Goal: Obtain resource: Obtain resource

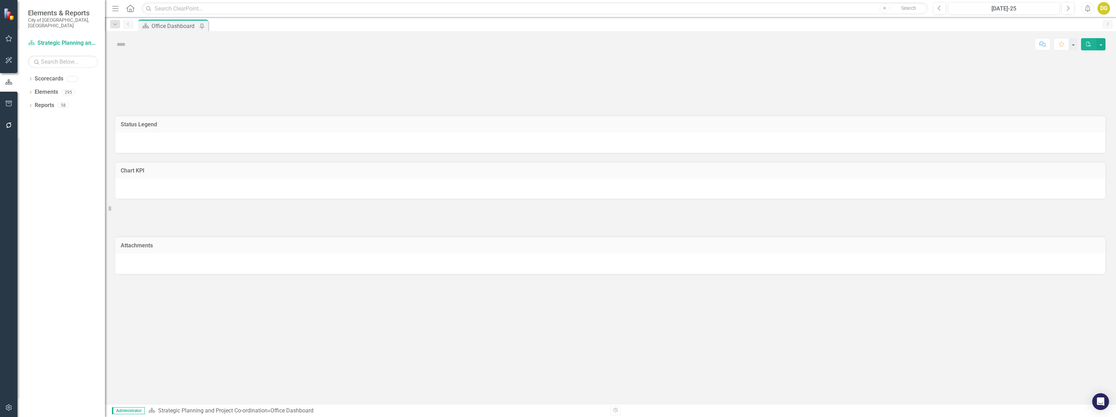
click at [5, 99] on button "button" at bounding box center [9, 104] width 16 height 15
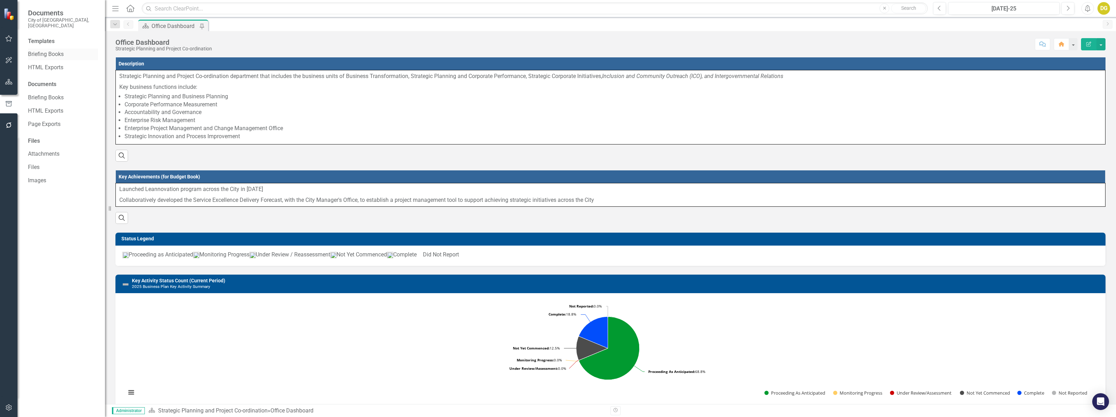
click at [53, 50] on link "Briefing Books" at bounding box center [63, 54] width 70 height 8
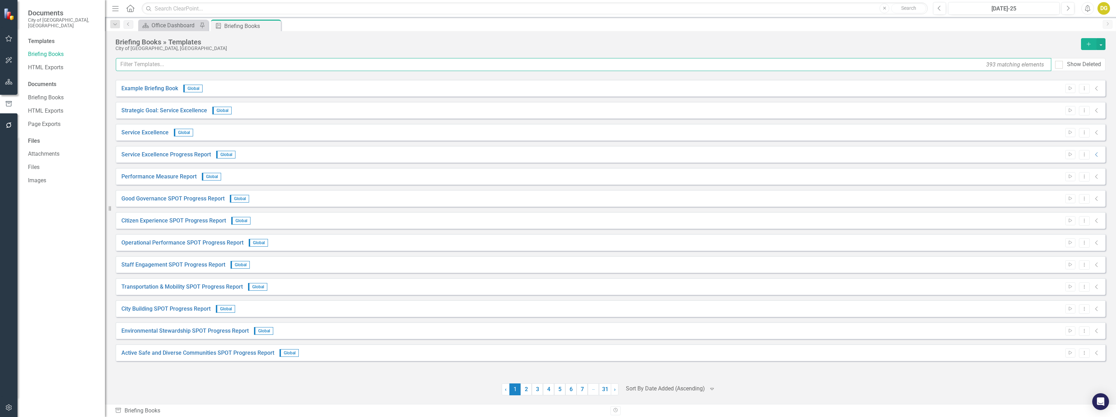
click at [183, 68] on input "text" at bounding box center [584, 64] width 936 height 13
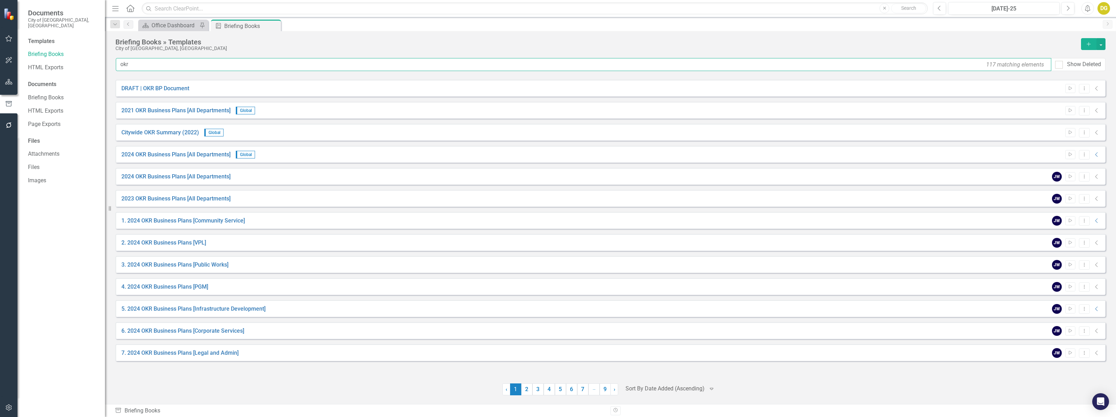
drag, startPoint x: 184, startPoint y: 68, endPoint x: 7, endPoint y: 58, distance: 177.0
click at [7, 58] on div "Documents City of [GEOGRAPHIC_DATA], [GEOGRAPHIC_DATA] Templates Briefing Books…" at bounding box center [558, 208] width 1116 height 417
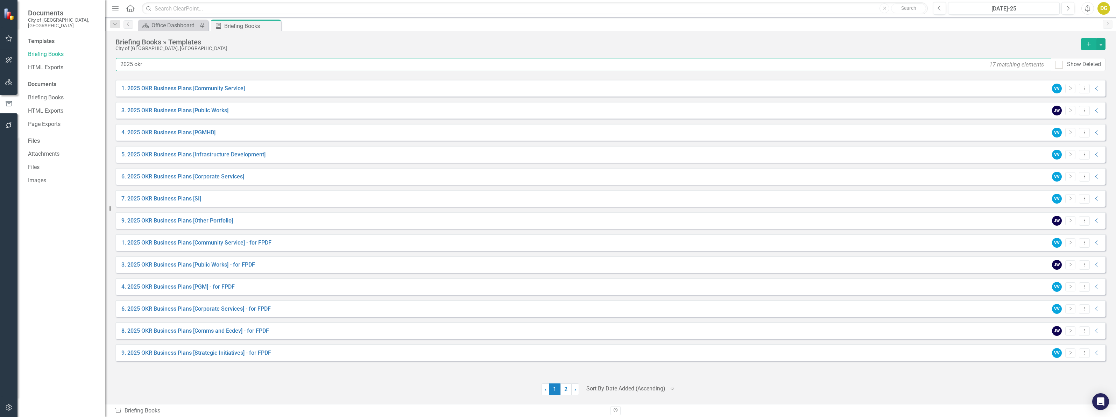
drag, startPoint x: 157, startPoint y: 65, endPoint x: -57, endPoint y: 54, distance: 214.1
click at [0, 54] on html "Documents City of [GEOGRAPHIC_DATA], [GEOGRAPHIC_DATA] Templates Briefing Books…" at bounding box center [558, 208] width 1116 height 417
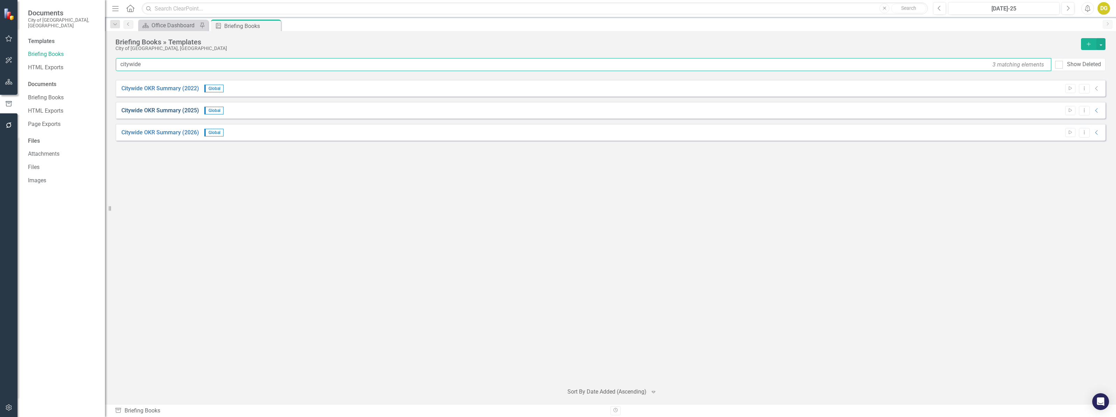
type input "citywide"
click at [156, 111] on link "Citywide OKR Summary (2025)" at bounding box center [160, 111] width 78 height 8
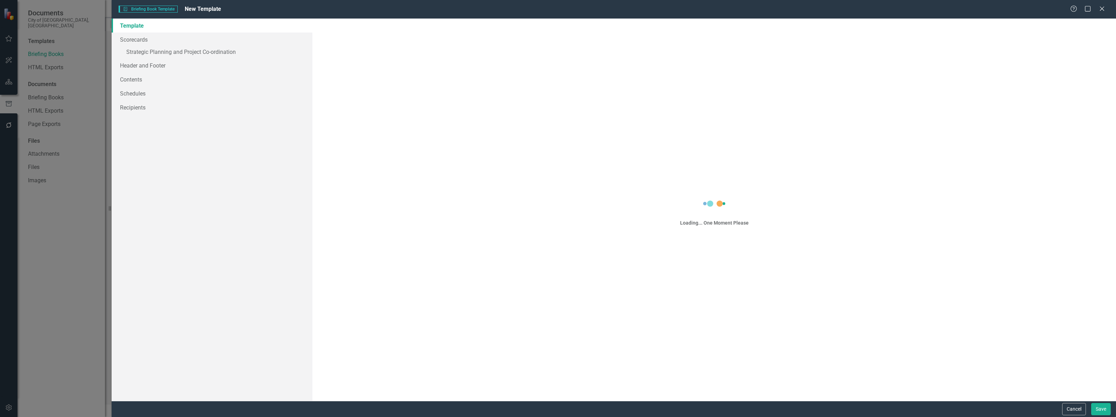
click at [1069, 408] on div "Cancel Save" at bounding box center [614, 409] width 1005 height 16
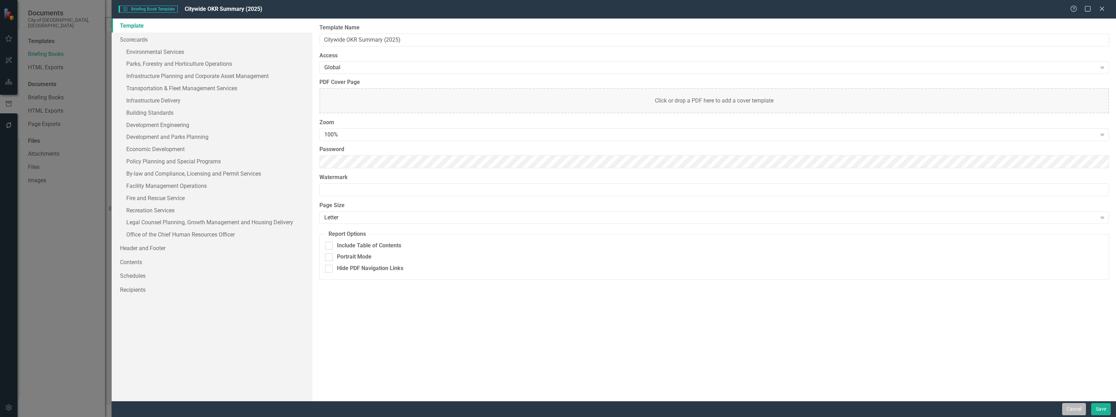
click at [1080, 411] on button "Cancel" at bounding box center [1074, 409] width 24 height 12
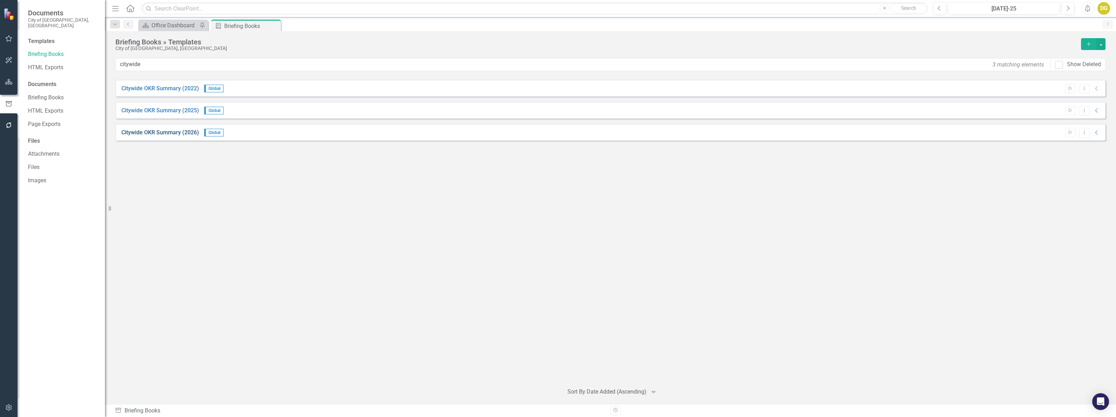
click at [164, 132] on link "Citywide OKR Summary (2026)" at bounding box center [160, 133] width 78 height 8
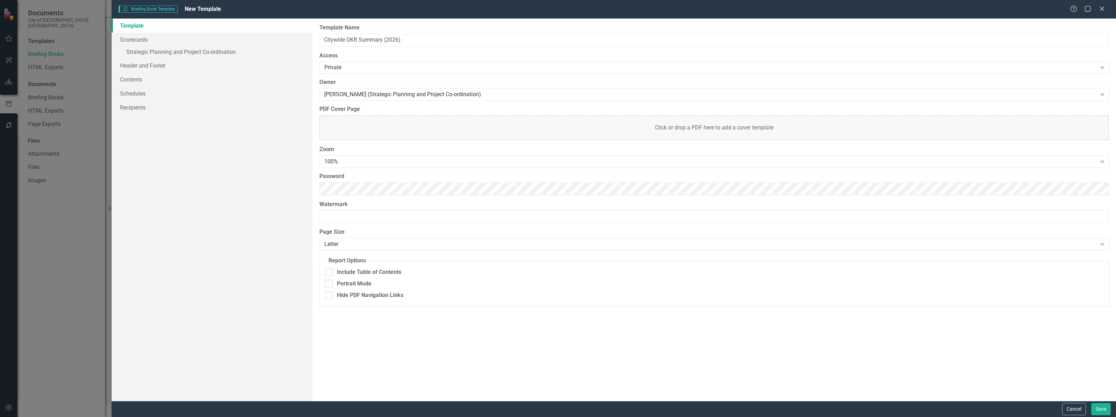
type input "Citywide OKR Summary (2026)"
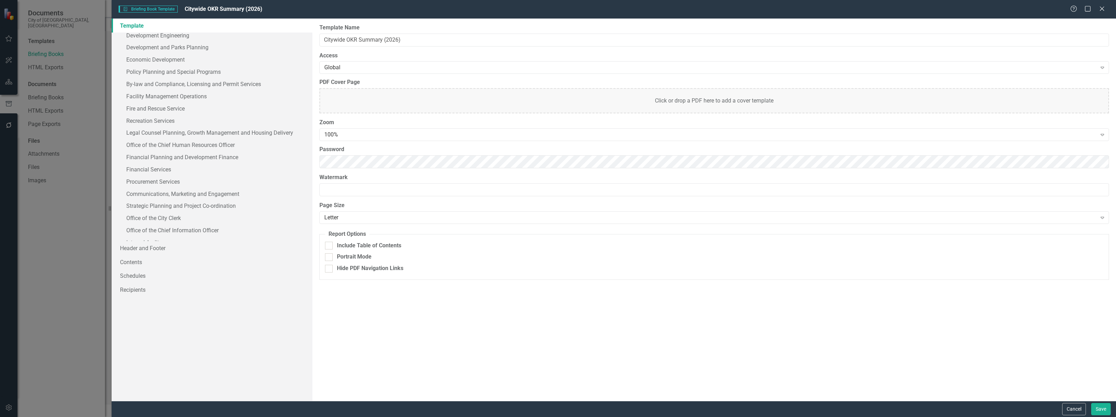
scroll to position [159, 0]
click at [1074, 406] on button "Cancel" at bounding box center [1074, 409] width 24 height 12
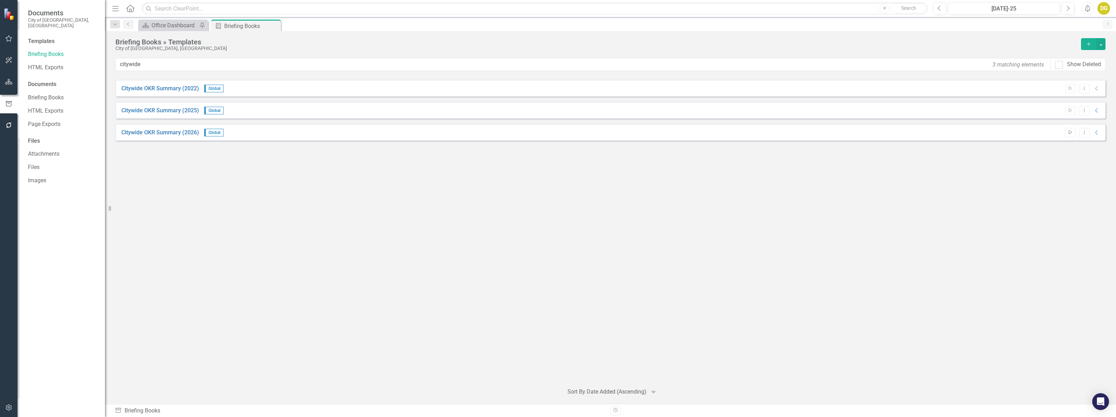
click at [1073, 131] on icon "Start" at bounding box center [1070, 133] width 5 height 4
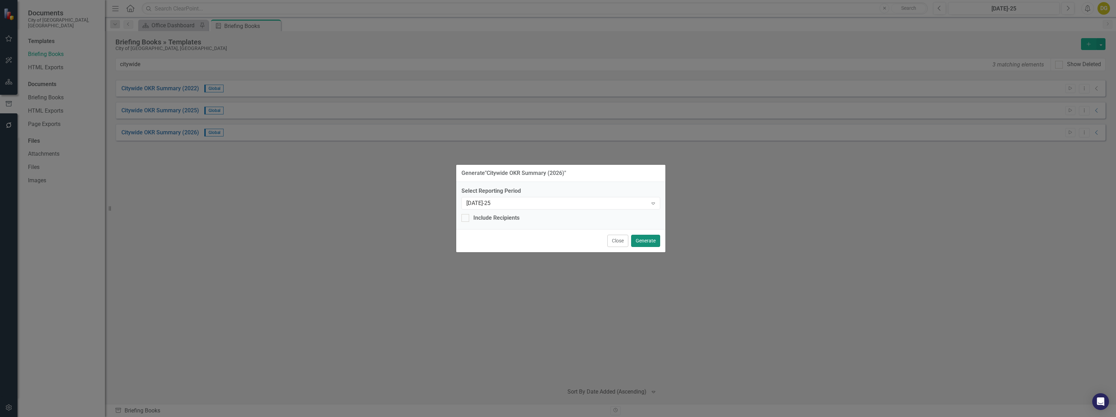
click at [648, 244] on button "Generate" at bounding box center [645, 241] width 29 height 12
